Goal: Find contact information: Find contact information

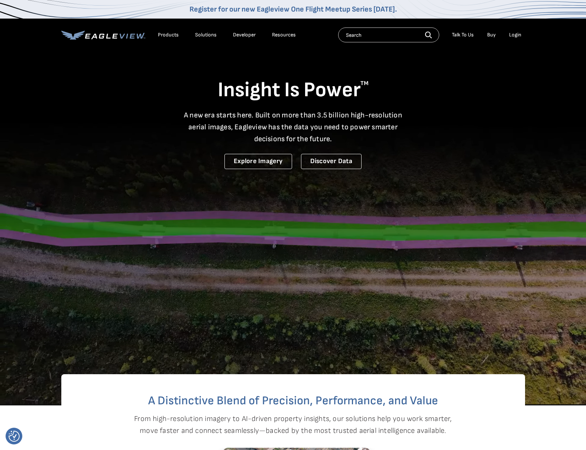
click at [513, 37] on div "Login" at bounding box center [515, 35] width 12 height 7
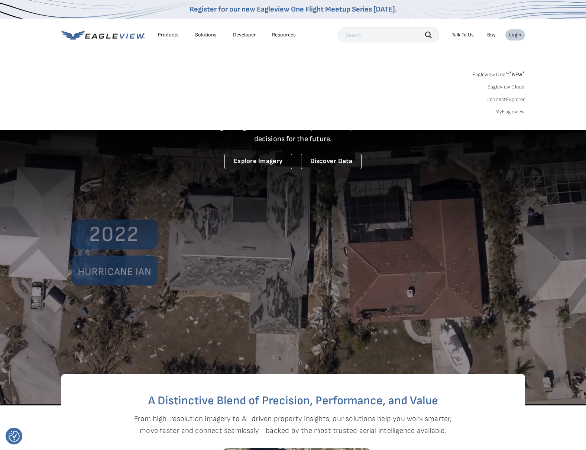
click at [513, 36] on div "Login" at bounding box center [515, 35] width 12 height 7
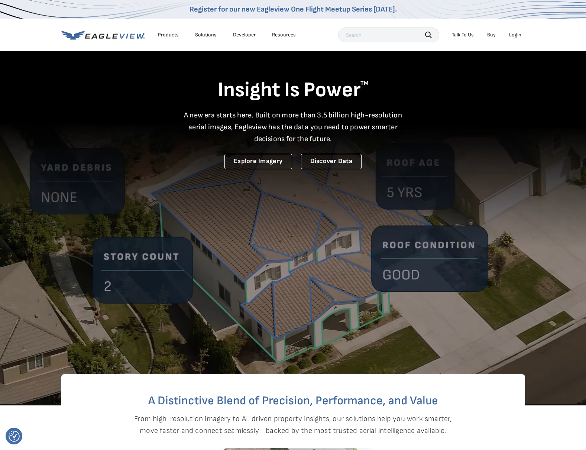
click at [515, 35] on div "Login" at bounding box center [515, 35] width 12 height 7
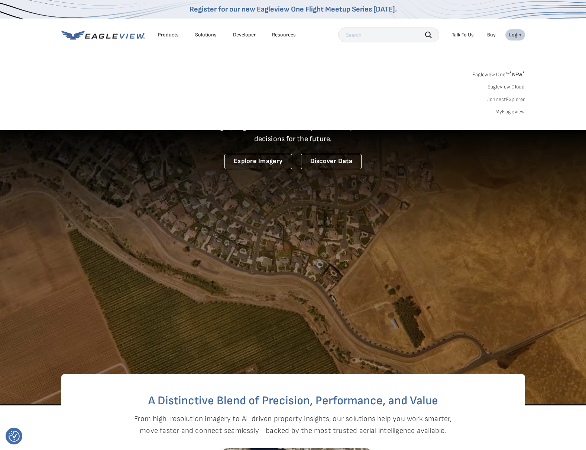
click at [461, 37] on div "Talk To Us" at bounding box center [463, 35] width 22 height 7
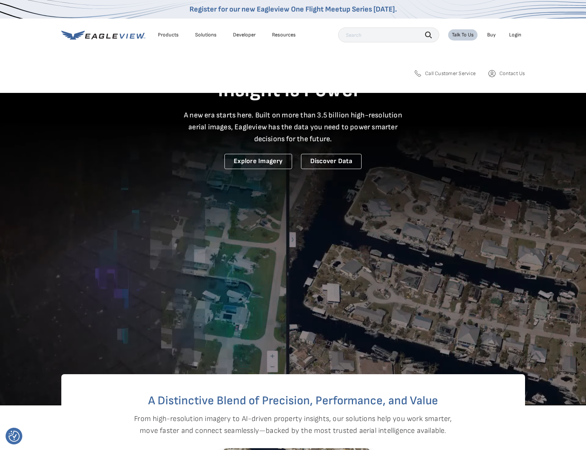
click at [462, 72] on span "Call Customer Service" at bounding box center [450, 73] width 51 height 7
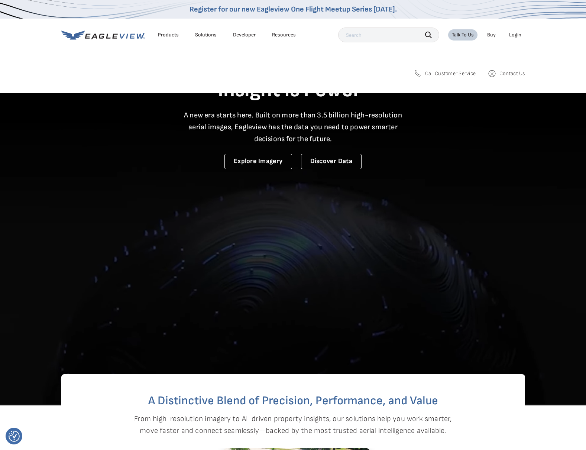
click at [417, 74] on icon at bounding box center [418, 73] width 6 height 6
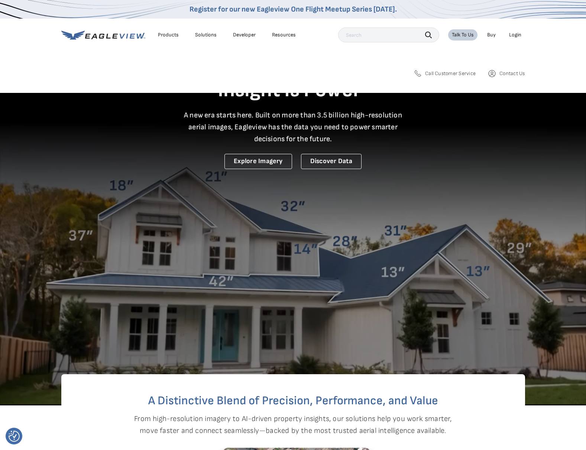
click at [430, 73] on span "Call Customer Service" at bounding box center [450, 73] width 51 height 7
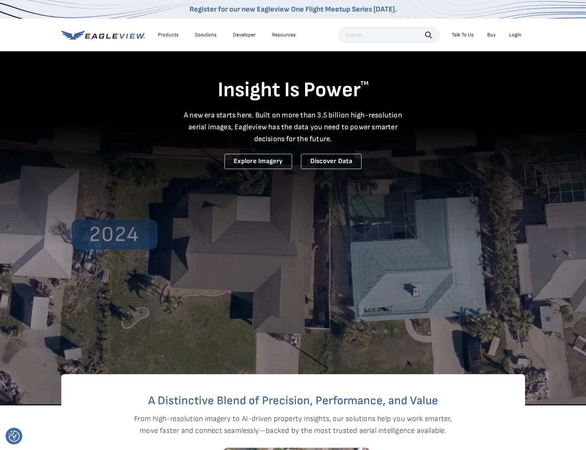
click at [466, 36] on div "Talk To Us" at bounding box center [463, 35] width 22 height 7
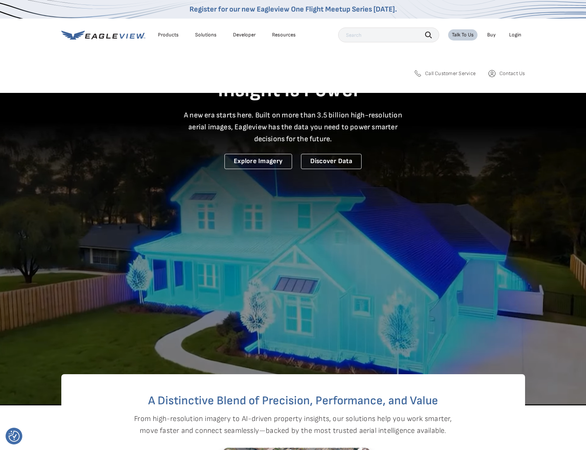
click at [468, 75] on span "Call Customer Service" at bounding box center [450, 73] width 51 height 7
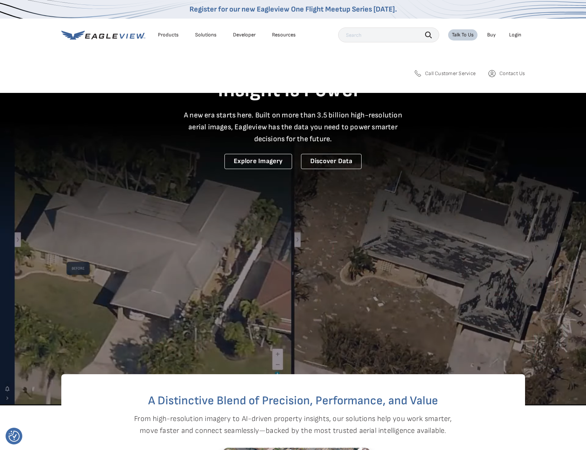
click at [468, 73] on span "Call Customer Service" at bounding box center [450, 73] width 51 height 7
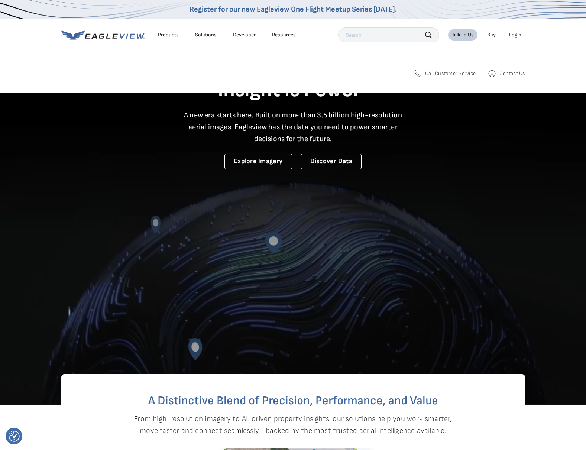
click at [514, 72] on span "Contact Us" at bounding box center [511, 73] width 25 height 7
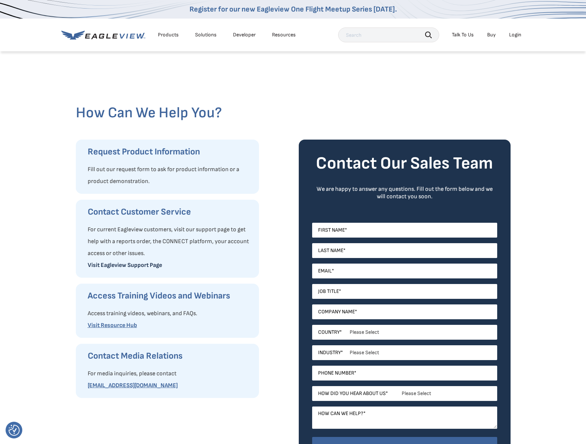
click at [132, 265] on link "Visit Eagleview Support Page" at bounding box center [125, 265] width 74 height 7
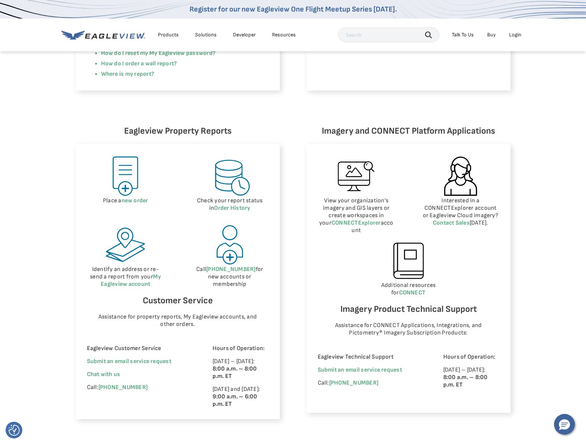
scroll to position [260, 0]
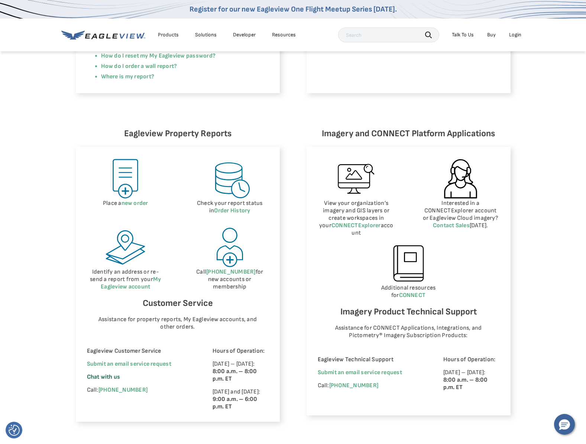
click at [105, 377] on span "Chat with us" at bounding box center [103, 377] width 33 height 7
